Goal: Information Seeking & Learning: Learn about a topic

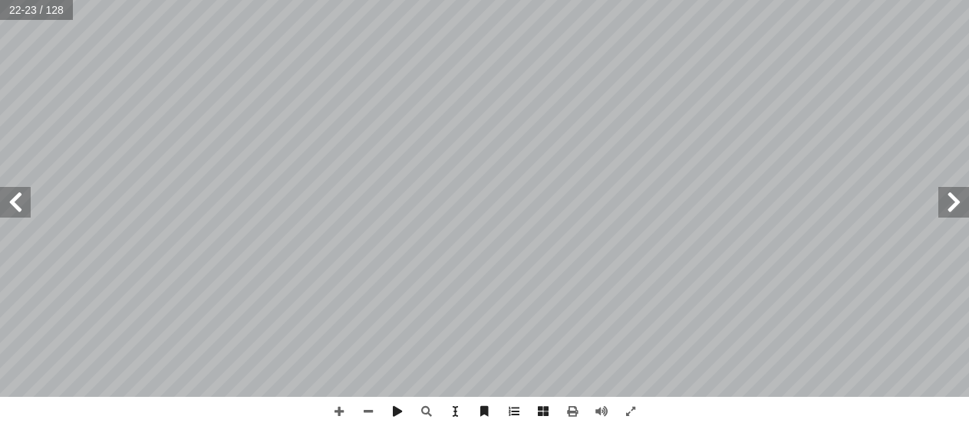
drag, startPoint x: 21, startPoint y: 199, endPoint x: 12, endPoint y: 197, distance: 9.3
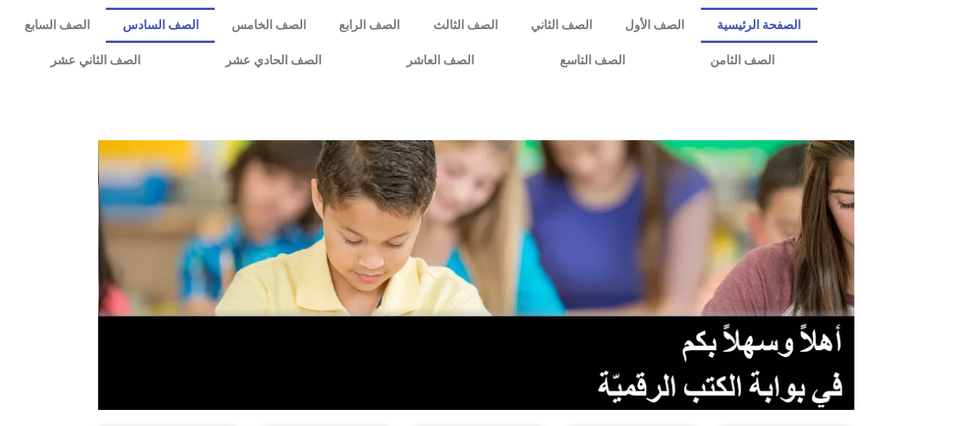
click at [215, 15] on link "الصف السادس" at bounding box center [160, 25] width 109 height 35
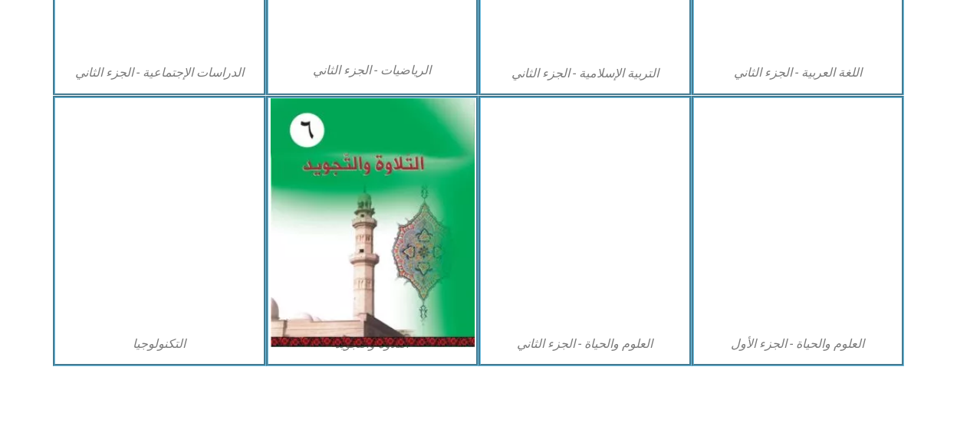
scroll to position [941, 0]
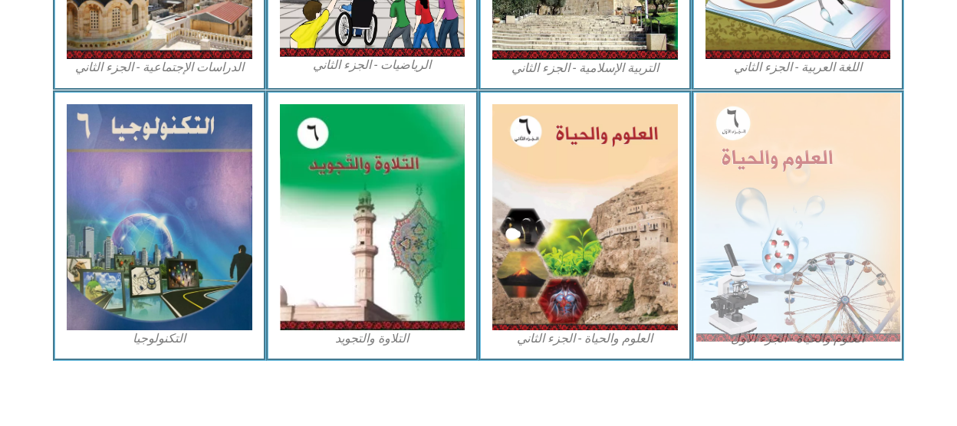
click at [766, 196] on img at bounding box center [798, 217] width 204 height 248
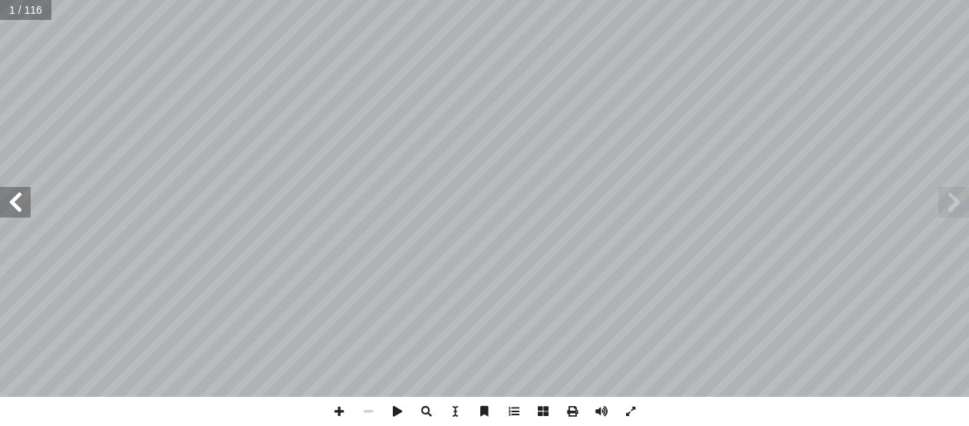
click at [15, 206] on span at bounding box center [15, 202] width 31 height 31
click at [15, 208] on span at bounding box center [15, 202] width 31 height 31
click at [21, 196] on span at bounding box center [15, 202] width 31 height 31
click at [21, 198] on span at bounding box center [15, 202] width 31 height 31
click at [2, 209] on span at bounding box center [15, 202] width 31 height 31
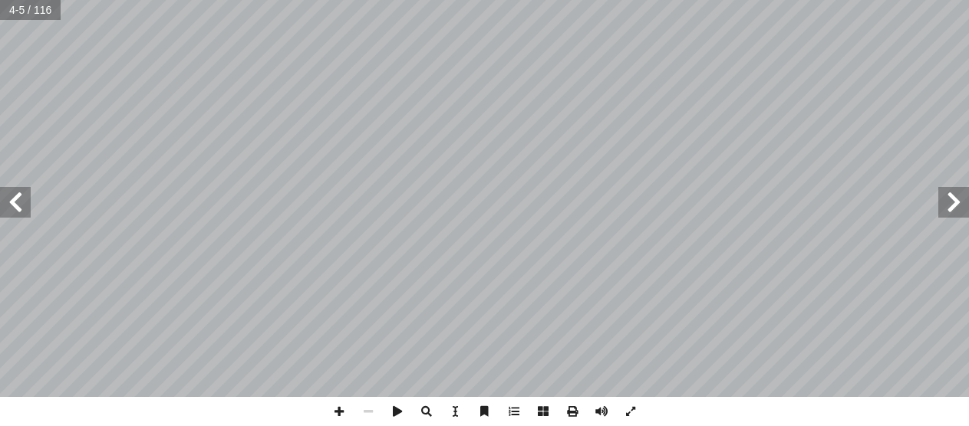
click at [2, 210] on span at bounding box center [15, 202] width 31 height 31
click at [5, 210] on span at bounding box center [15, 202] width 31 height 31
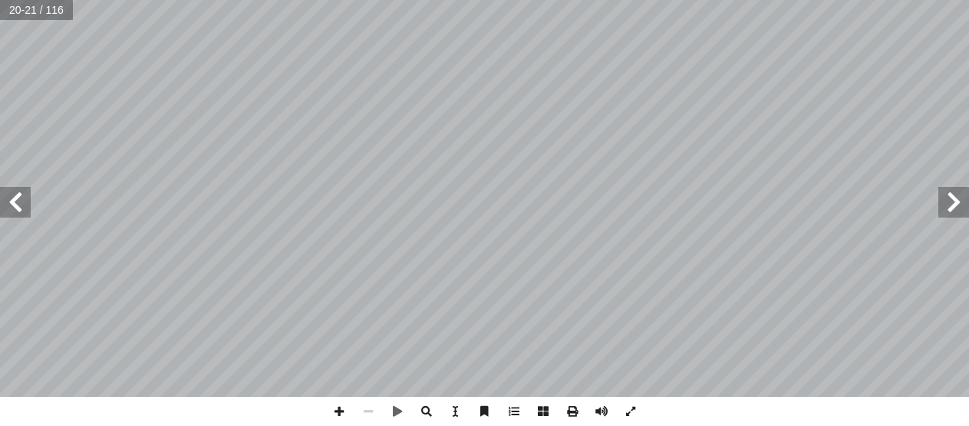
click at [963, 210] on span at bounding box center [953, 202] width 31 height 31
click at [28, 207] on span at bounding box center [15, 202] width 31 height 31
click at [339, 404] on span at bounding box center [338, 411] width 29 height 29
click at [337, 412] on span at bounding box center [338, 411] width 29 height 29
